Goal: Task Accomplishment & Management: Manage account settings

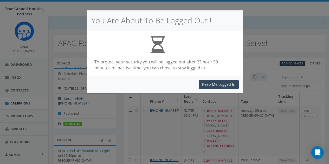
select select
click at [219, 85] on button "Keep Me Logged In" at bounding box center [219, 84] width 40 height 9
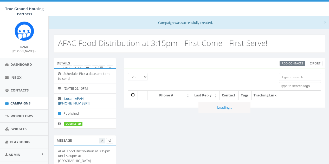
select select
